Goal: Use online tool/utility

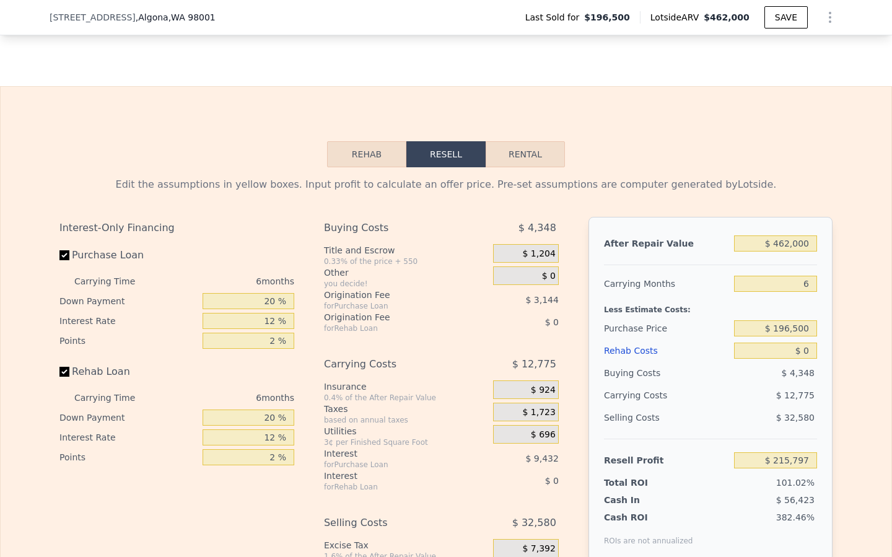
scroll to position [1847, 0]
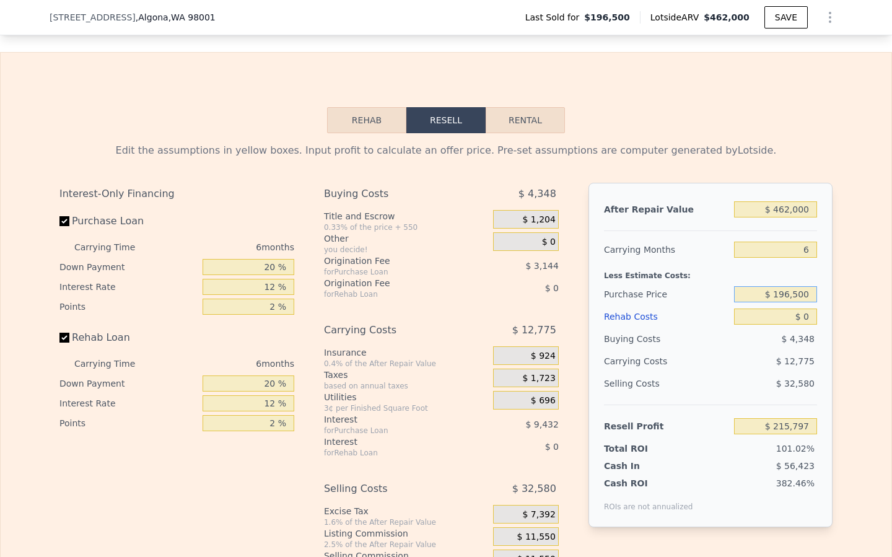
drag, startPoint x: 812, startPoint y: 297, endPoint x: 716, endPoint y: 296, distance: 96.0
click at [735, 296] on input "$ 196,500" at bounding box center [775, 294] width 83 height 16
type input "$ 290,000"
click at [810, 320] on input "$ 0" at bounding box center [775, 317] width 83 height 16
type input "$ 116,001"
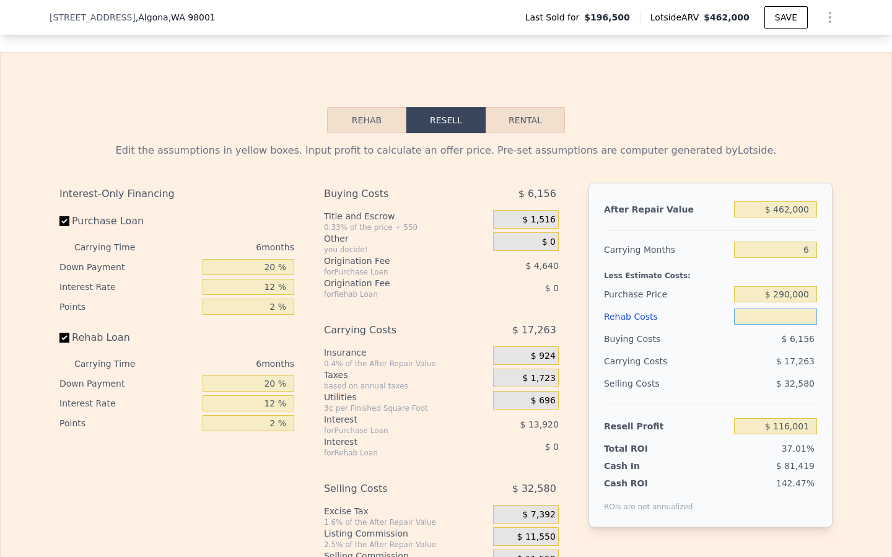
type input "$ 8"
type input "$ 115,993"
type input "$ 80"
type input "$ 115,914"
type input "$ 800"
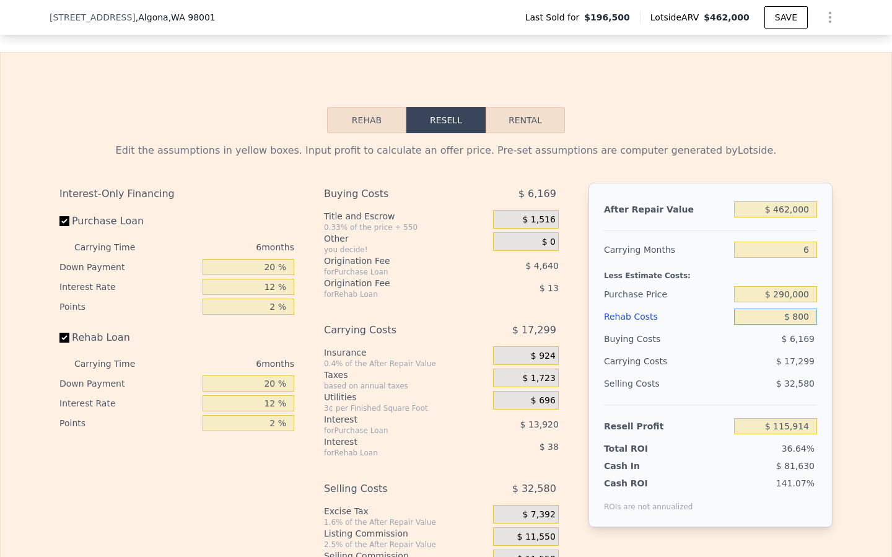
type input "$ 115,152"
type input "$ 8,000"
type input "$ 107,489"
type input "$ 80,000"
type input "$ 30,881"
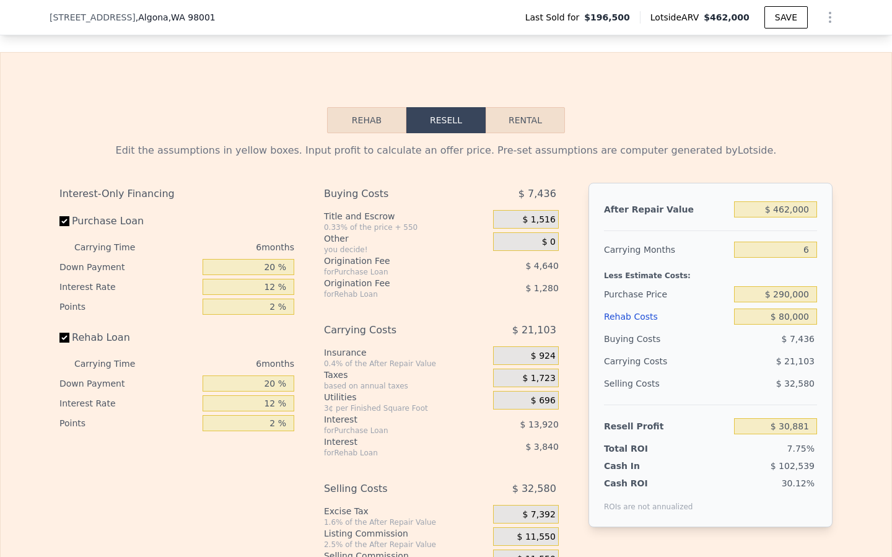
type input "$ 0"
type input "$ 215,797"
drag, startPoint x: 810, startPoint y: 295, endPoint x: 714, endPoint y: 292, distance: 95.4
click at [756, 289] on input "$ 290,000" at bounding box center [775, 294] width 83 height 16
type input "$ 250"
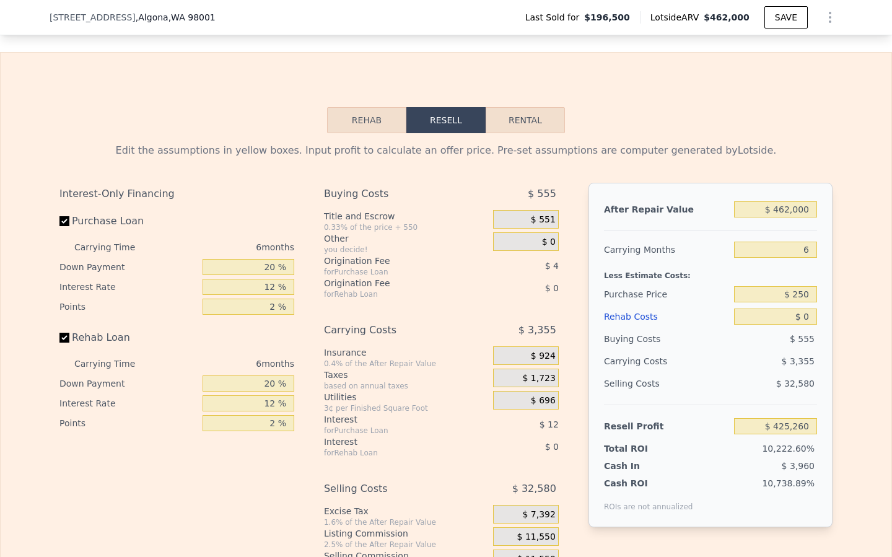
type input "$ 215,797"
